Goal: Task Accomplishment & Management: Manage account settings

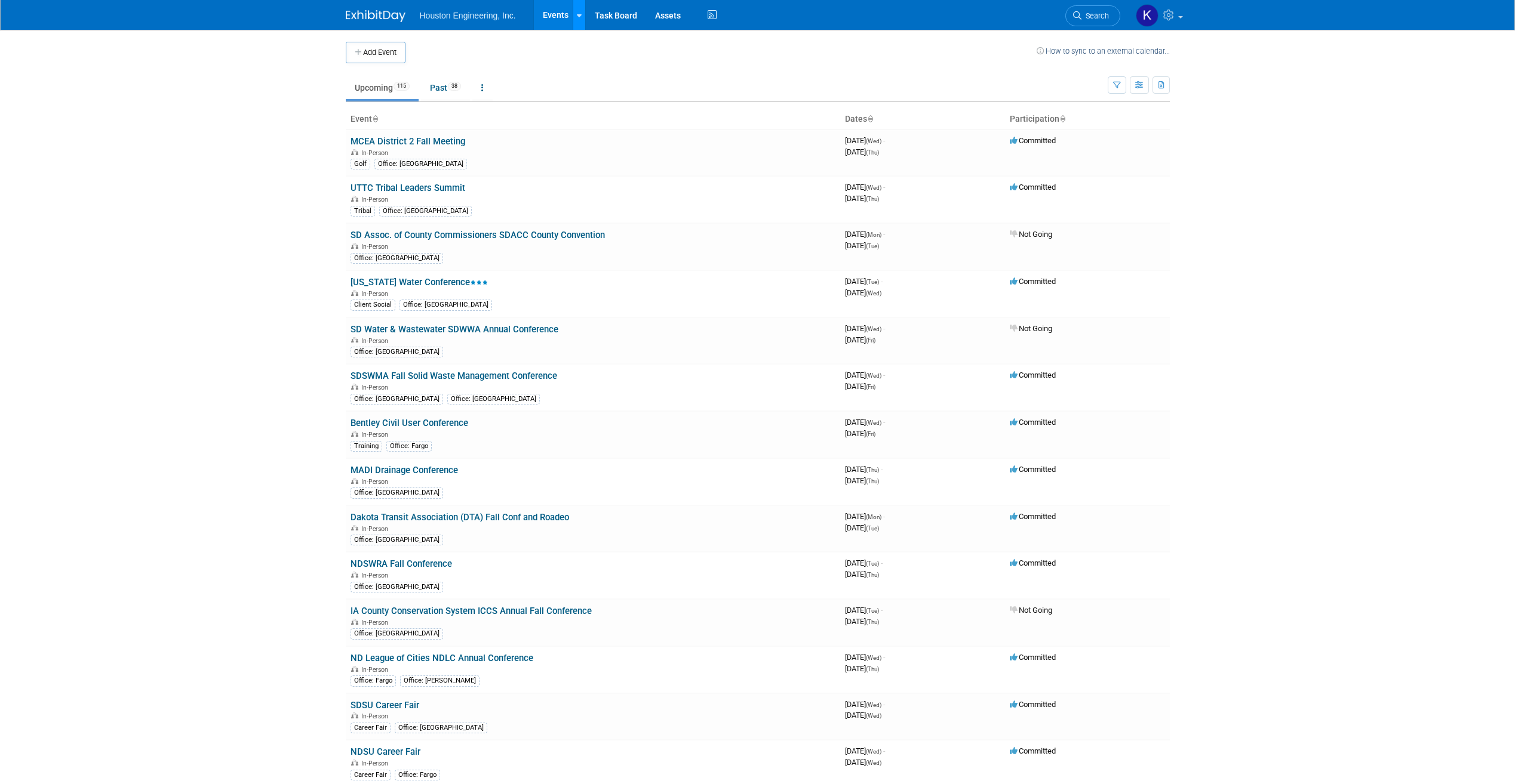
click at [581, 12] on link at bounding box center [579, 15] width 12 height 30
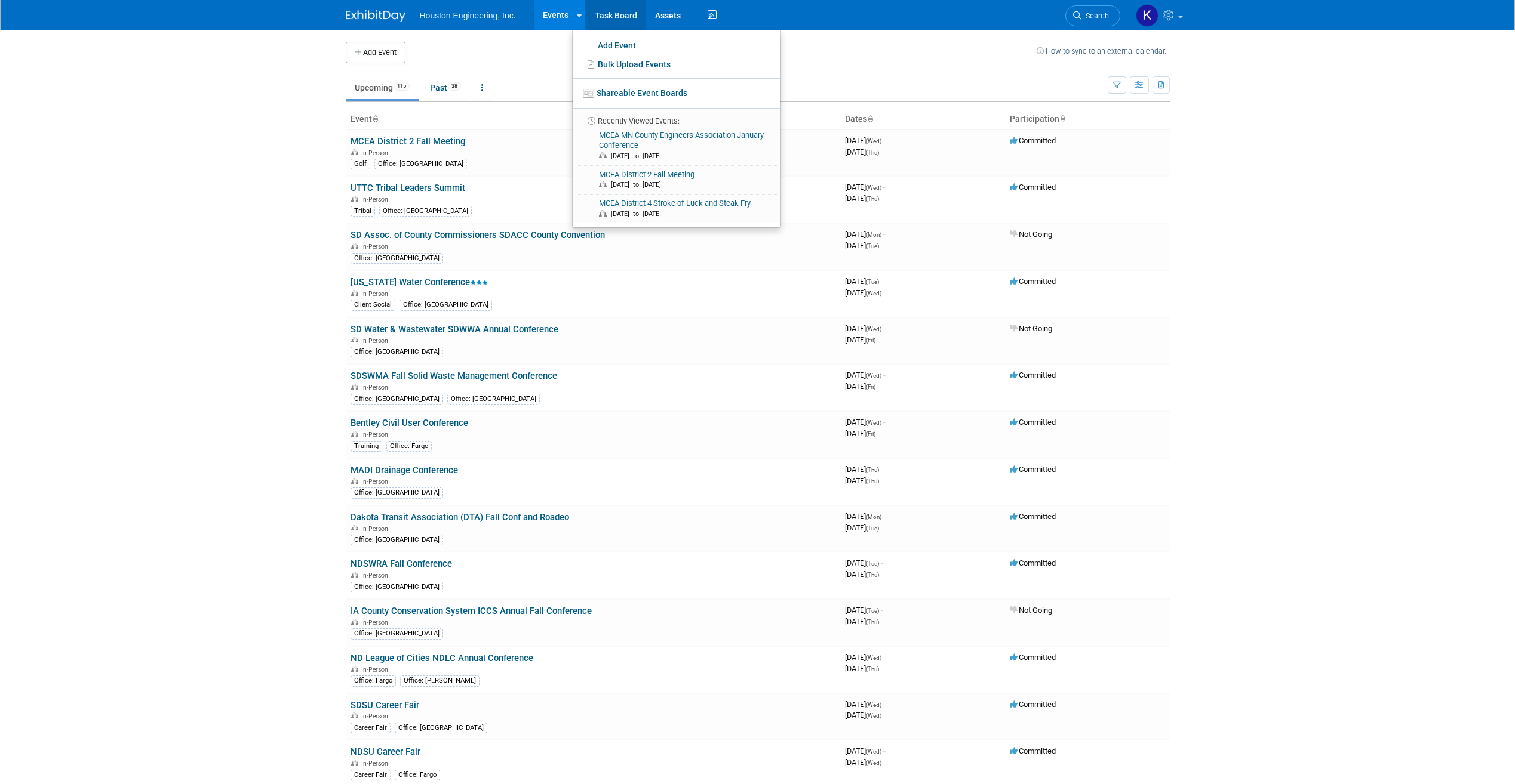
click at [602, 15] on link "Task Board" at bounding box center [616, 15] width 60 height 30
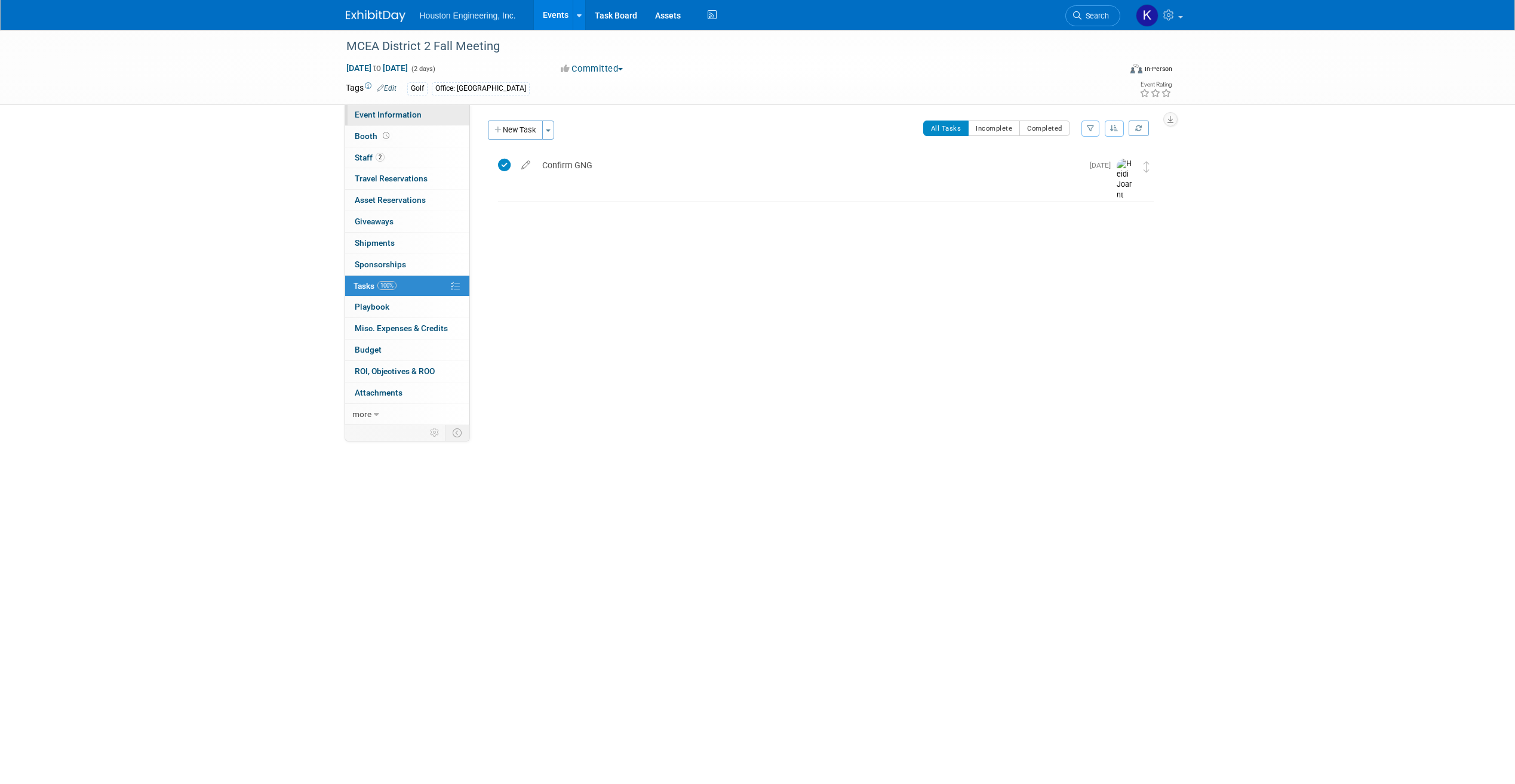
click at [389, 113] on span "Event Information" at bounding box center [388, 115] width 67 height 9
select select "2 - Post KO/Active Planning"
select select "No"
select select "Transportation"
